Goal: Information Seeking & Learning: Learn about a topic

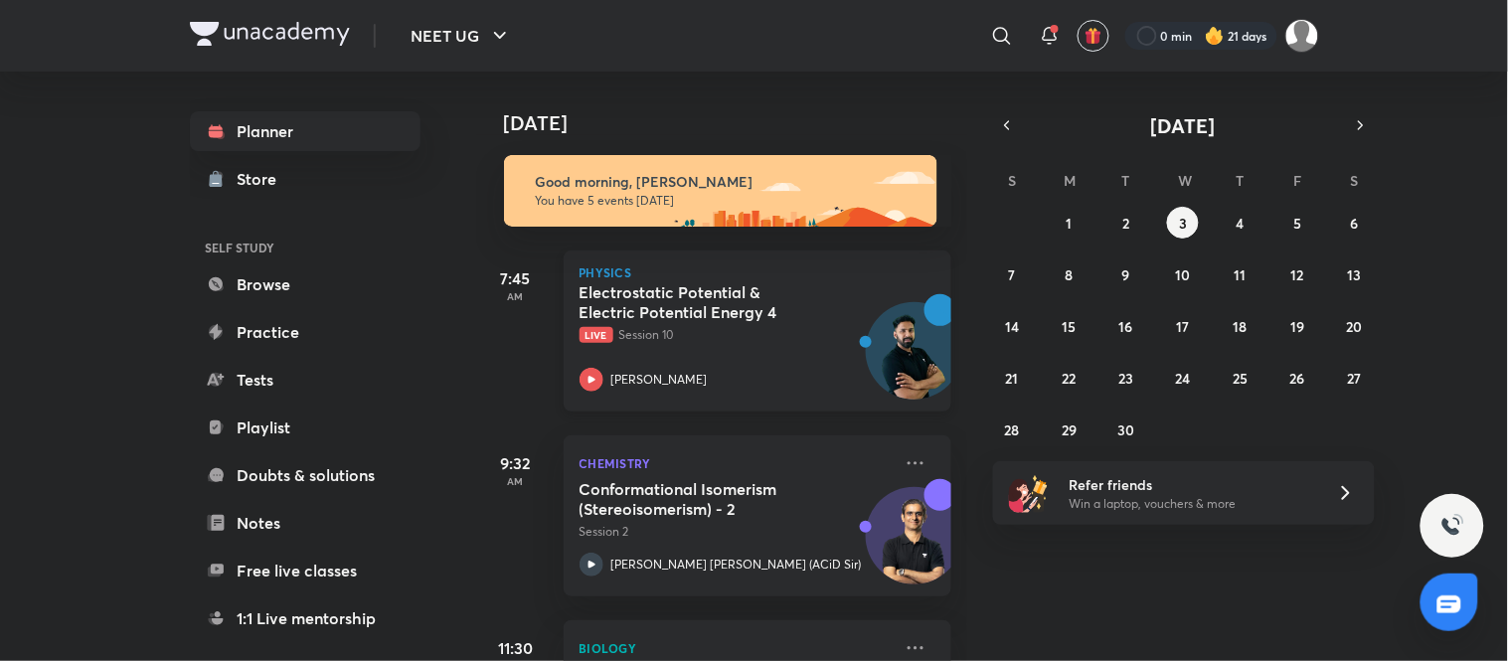
click at [779, 352] on div "Electrostatic Potential & Electric Potential Energy 4 Live Session 10 Anupam Up…" at bounding box center [736, 336] width 312 height 109
click at [807, 370] on div "Anupam Upadhayay" at bounding box center [736, 380] width 312 height 24
